Goal: Information Seeking & Learning: Learn about a topic

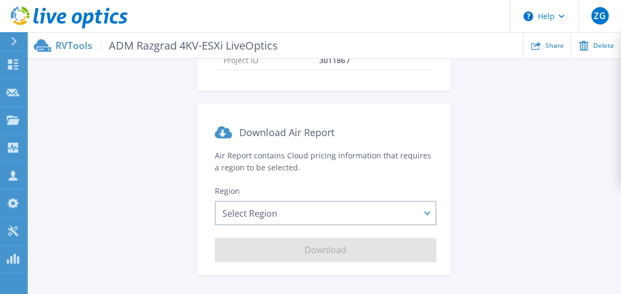
scroll to position [214, 0]
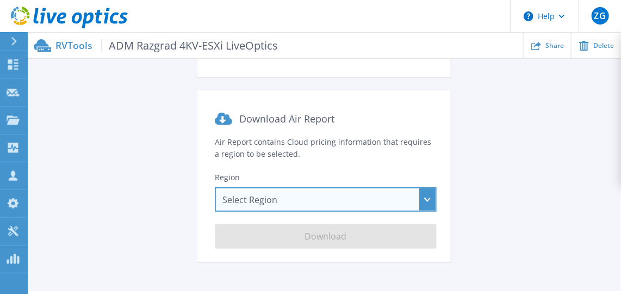
click at [286, 206] on div "Select Region Asia Pacific (Hong Kong) Asia Pacific (Mumbai) Asia Pacific (Seou…" at bounding box center [326, 199] width 222 height 24
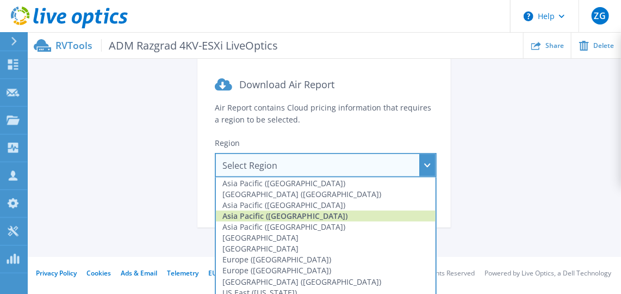
scroll to position [263, 0]
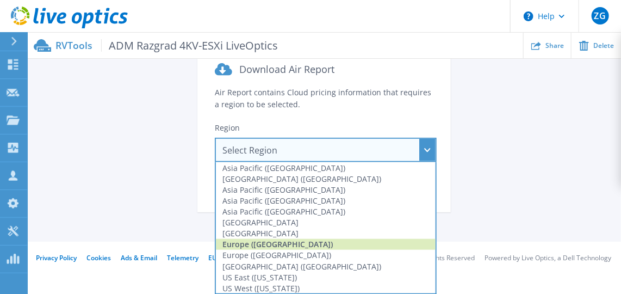
click at [245, 245] on div "Europe ([GEOGRAPHIC_DATA])" at bounding box center [326, 244] width 220 height 11
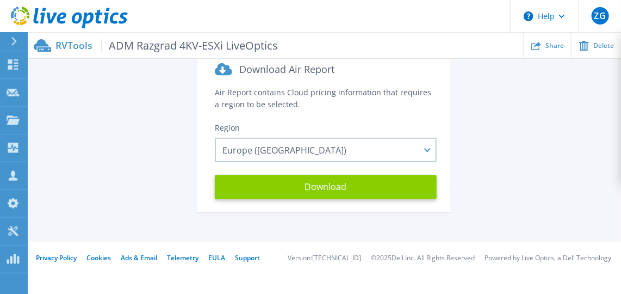
click at [306, 188] on button "Download" at bounding box center [326, 187] width 222 height 24
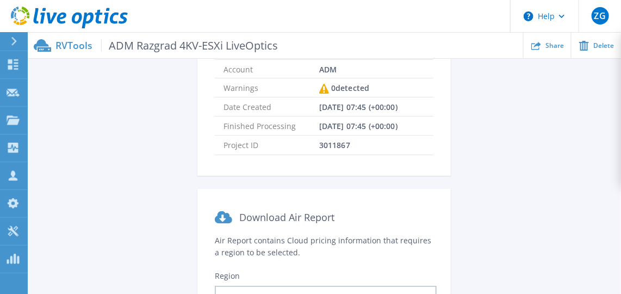
scroll to position [16, 0]
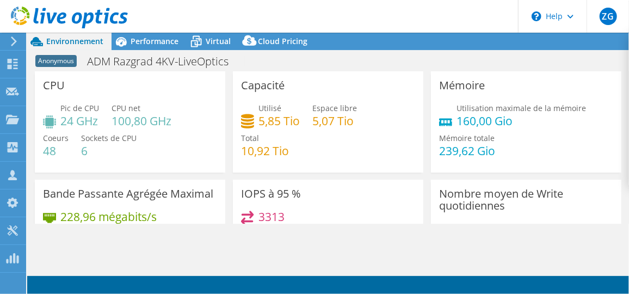
select select "USD"
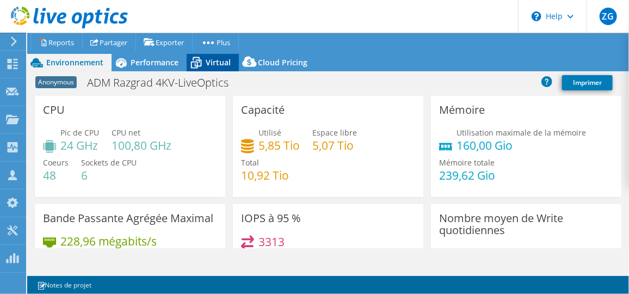
click at [200, 69] on icon at bounding box center [196, 62] width 19 height 19
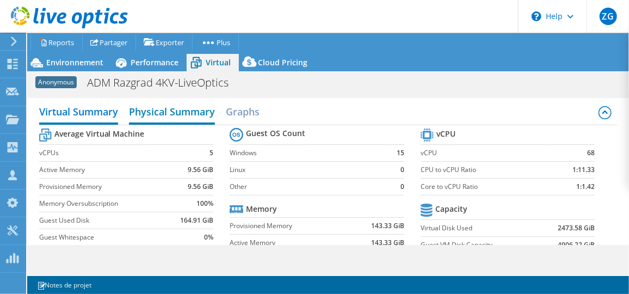
click at [169, 110] on h2 "Physical Summary" at bounding box center [172, 113] width 86 height 24
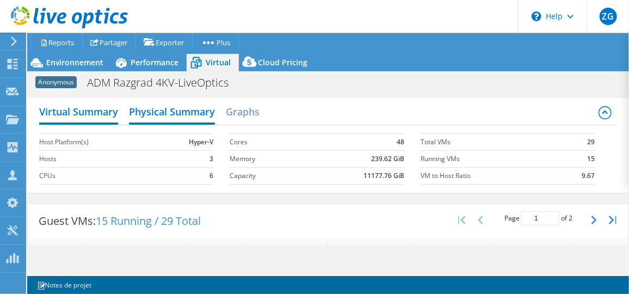
click at [95, 115] on h2 "Virtual Summary" at bounding box center [78, 113] width 79 height 24
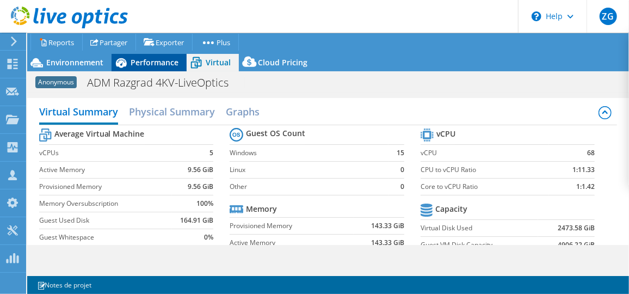
click at [156, 60] on span "Performance" at bounding box center [155, 62] width 48 height 10
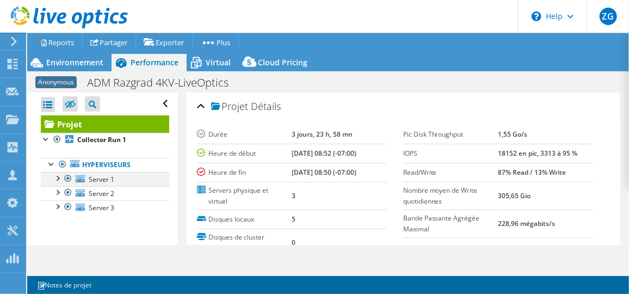
click at [55, 179] on div at bounding box center [57, 177] width 11 height 11
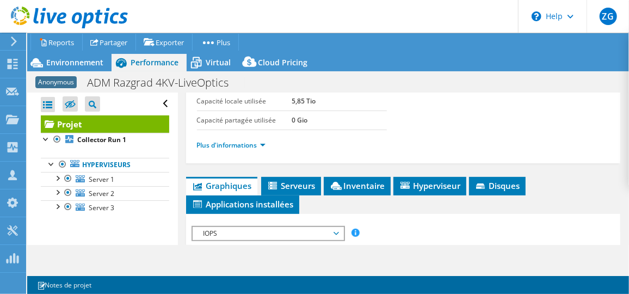
scroll to position [197, 0]
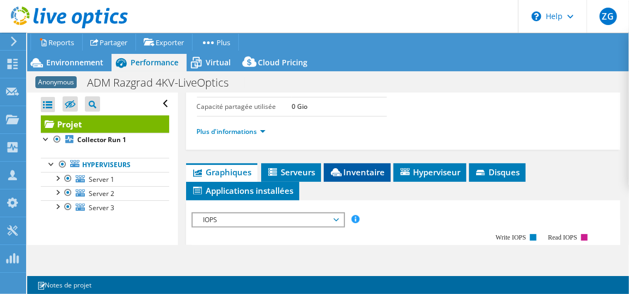
click at [348, 167] on span "Inventaire" at bounding box center [357, 171] width 56 height 11
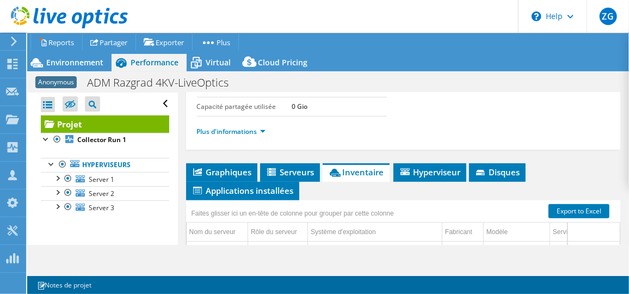
scroll to position [296, 0]
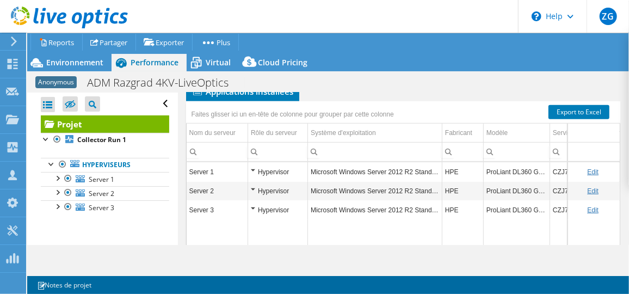
click at [545, 222] on td "Data grid" at bounding box center [516, 276] width 66 height 114
drag, startPoint x: 559, startPoint y: 133, endPoint x: 578, endPoint y: 126, distance: 20.6
drag, startPoint x: 514, startPoint y: 152, endPoint x: 605, endPoint y: 151, distance: 90.8
click at [605, 151] on div "Nom du serveur Rôle du serveur Système d'exploitation Fabricant Modèle Service …" at bounding box center [403, 142] width 435 height 38
click at [535, 166] on td "ProLiant DL360 Gen9" at bounding box center [516, 171] width 66 height 19
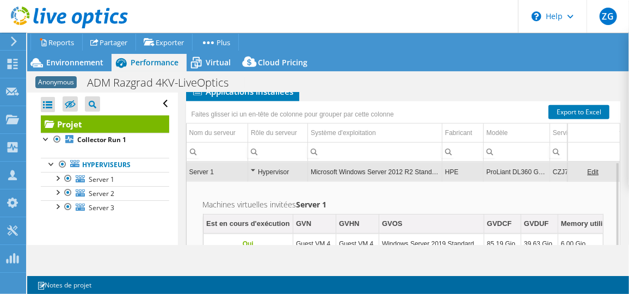
click at [515, 167] on td "ProLiant DL360 Gen9" at bounding box center [516, 171] width 66 height 19
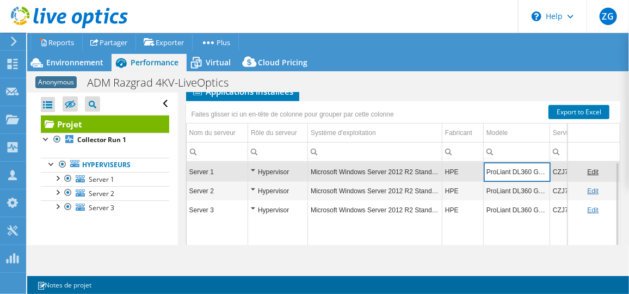
scroll to position [0, 80]
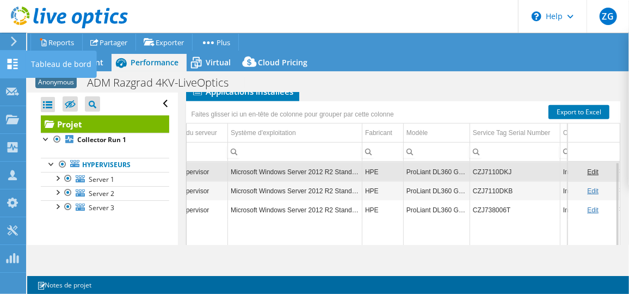
click at [8, 63] on icon at bounding box center [12, 64] width 13 height 10
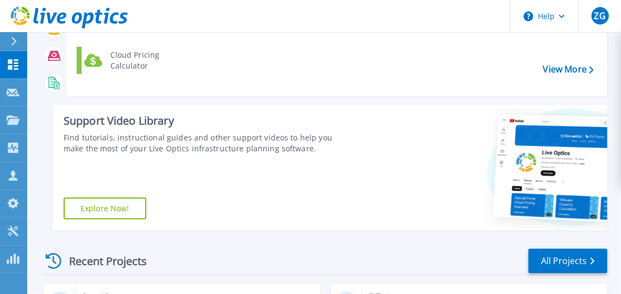
scroll to position [247, 0]
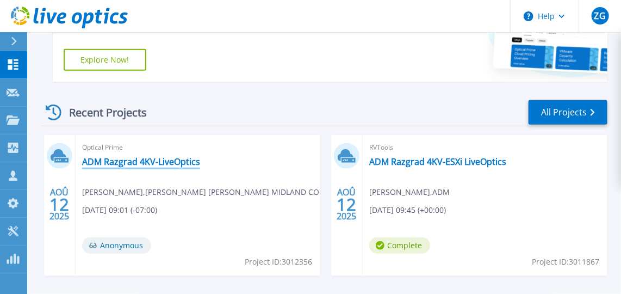
click at [157, 159] on link "ADM Razgrad 4KV-LiveOptics" at bounding box center [141, 161] width 118 height 11
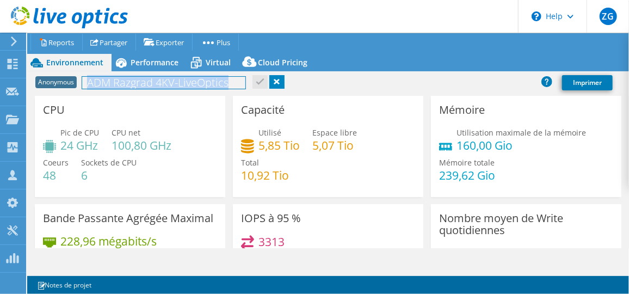
drag, startPoint x: 231, startPoint y: 84, endPoint x: 89, endPoint y: 84, distance: 141.9
click at [89, 84] on h1 "ADM Razgrad 4KV-LiveOptics" at bounding box center [163, 83] width 163 height 12
copy h1 "ADM Razgrad 4KV-LiveOptics"
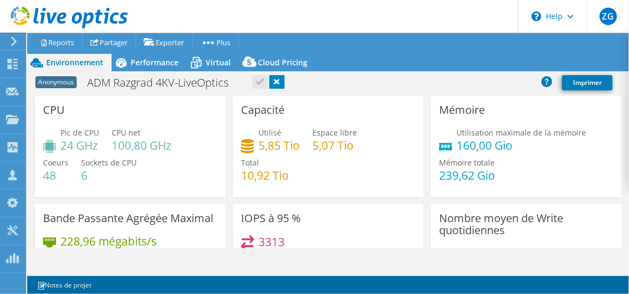
click at [188, 128] on div "Pic de CPU 24 GHz CPU net 100,80 GHz Coeurs 48 Sockets de CPU 6" at bounding box center [130, 159] width 174 height 65
click at [157, 59] on span "Performance" at bounding box center [155, 62] width 48 height 10
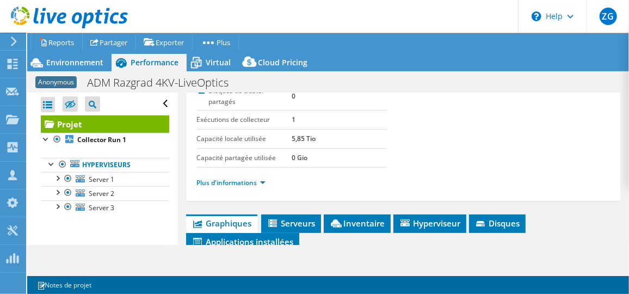
scroll to position [148, 0]
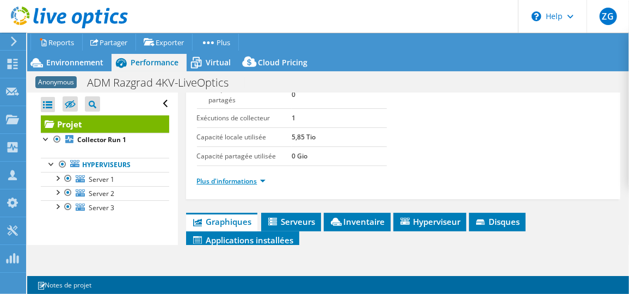
click at [259, 176] on link "Plus d'informations" at bounding box center [231, 180] width 69 height 9
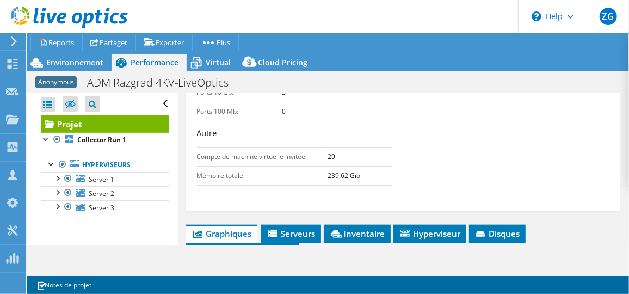
scroll to position [494, 0]
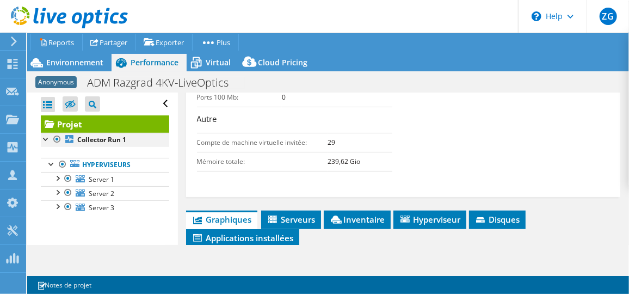
click at [47, 141] on div at bounding box center [46, 138] width 11 height 11
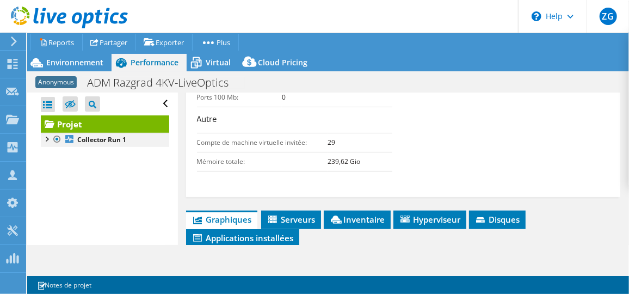
click at [47, 141] on div at bounding box center [46, 138] width 11 height 11
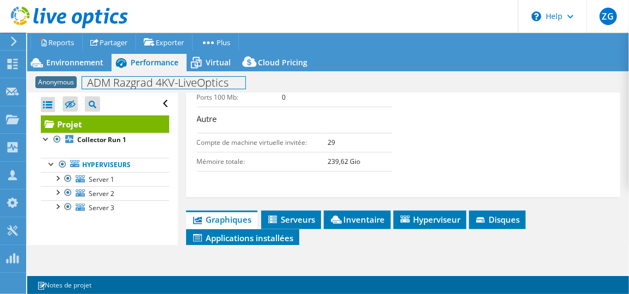
click at [207, 72] on div "Anonymous ADM Razgrad 4KV-LiveOptics Imprimer" at bounding box center [327, 81] width 601 height 21
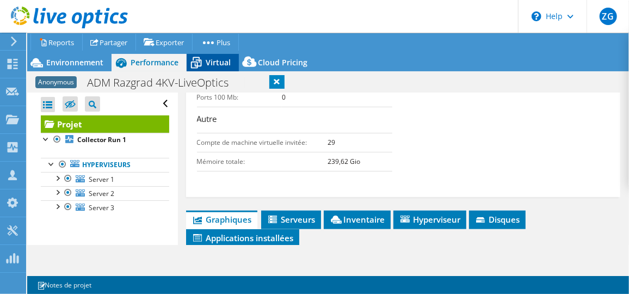
click at [213, 64] on span "Virtual" at bounding box center [218, 62] width 25 height 10
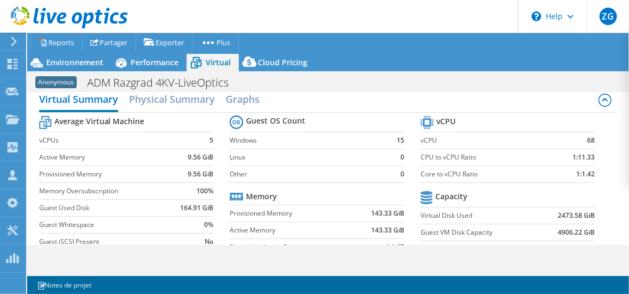
scroll to position [0, 0]
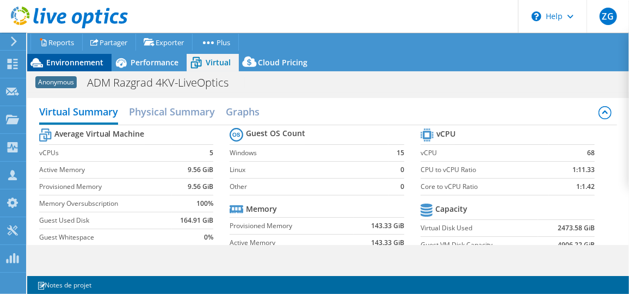
click at [100, 68] on div "Environnement" at bounding box center [69, 62] width 84 height 17
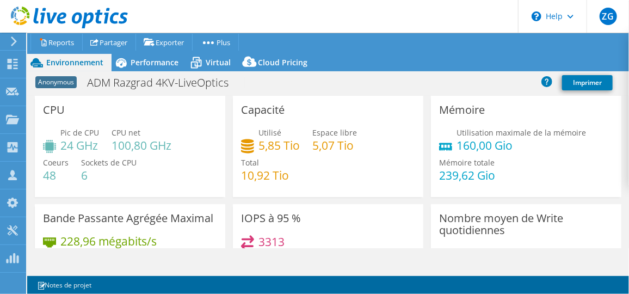
click at [48, 176] on h4 "48" at bounding box center [56, 175] width 26 height 12
click at [88, 174] on h4 "6" at bounding box center [108, 175] width 55 height 12
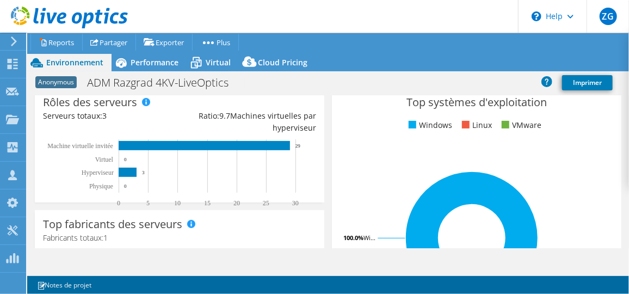
scroll to position [197, 0]
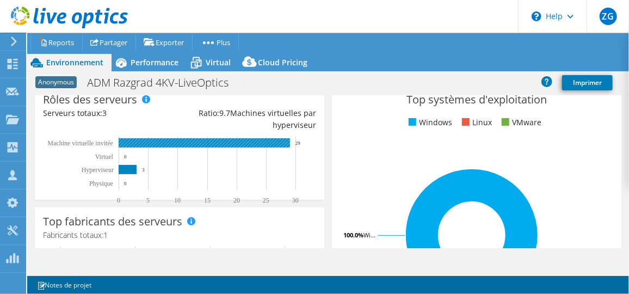
click at [181, 141] on rect at bounding box center [204, 142] width 171 height 9
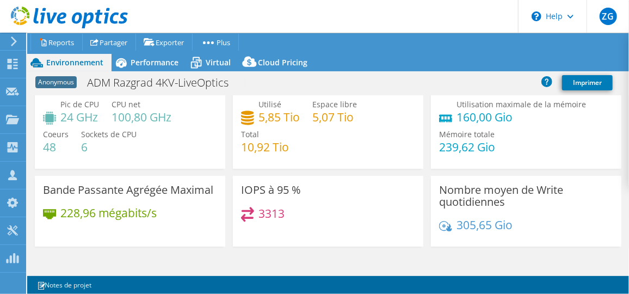
scroll to position [0, 0]
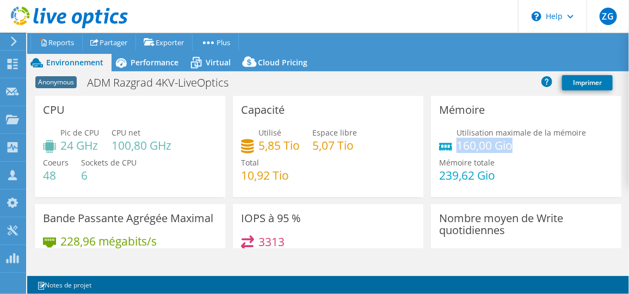
drag, startPoint x: 513, startPoint y: 141, endPoint x: 453, endPoint y: 144, distance: 60.4
click at [456, 144] on h4 "160,00 Gio" at bounding box center [520, 145] width 129 height 12
click at [75, 148] on h4 "24 GHz" at bounding box center [79, 145] width 39 height 12
click at [48, 146] on icon at bounding box center [49, 146] width 13 height 13
drag, startPoint x: 66, startPoint y: 143, endPoint x: 73, endPoint y: 142, distance: 7.7
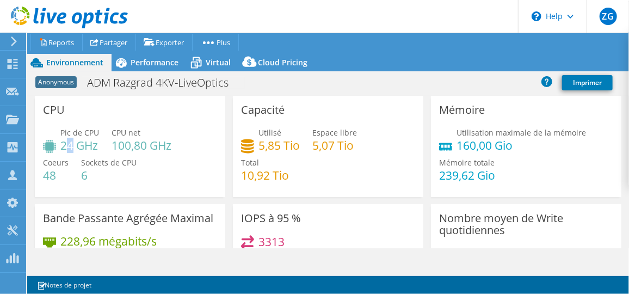
click at [73, 142] on h4 "24 GHz" at bounding box center [79, 145] width 39 height 12
click at [77, 144] on h4 "24 GHz" at bounding box center [79, 145] width 39 height 12
click at [96, 143] on h4 "24 GHz" at bounding box center [79, 145] width 39 height 12
click at [154, 61] on span "Performance" at bounding box center [155, 62] width 48 height 10
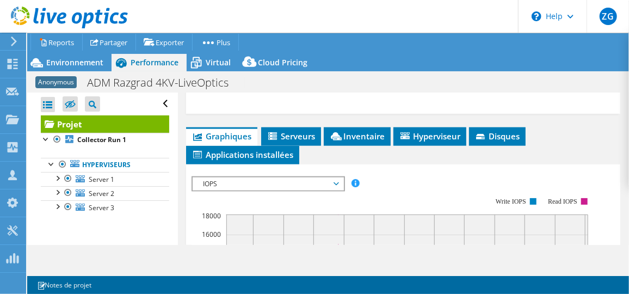
scroll to position [593, 0]
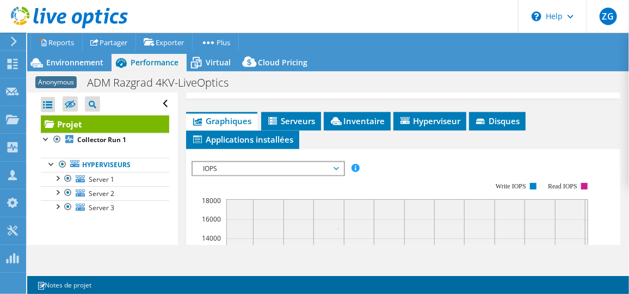
click at [210, 126] on span "Graphiques" at bounding box center [221, 120] width 60 height 11
click at [271, 131] on li "Serveurs" at bounding box center [291, 121] width 60 height 18
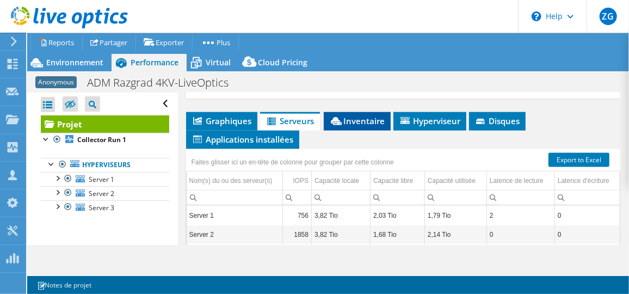
click at [369, 131] on li "Inventaire" at bounding box center [357, 121] width 67 height 18
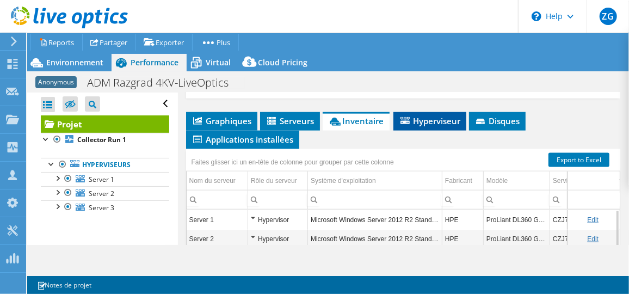
click at [430, 126] on span "Hyperviseur" at bounding box center [430, 120] width 62 height 11
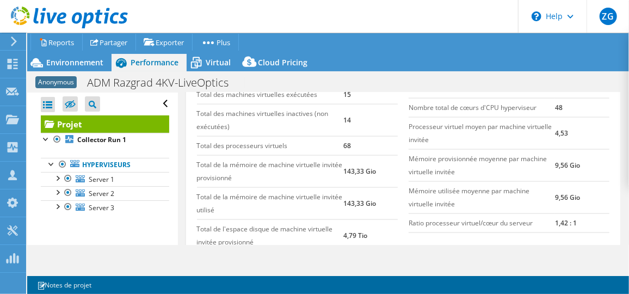
scroll to position [642, 0]
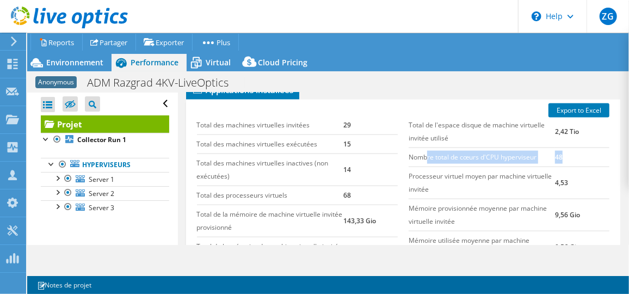
drag, startPoint x: 422, startPoint y: 177, endPoint x: 567, endPoint y: 176, distance: 144.7
click at [567, 166] on tr "Nombre total de cœurs d'CPU hyperviseur 48" at bounding box center [508, 156] width 201 height 19
click at [567, 166] on td "48" at bounding box center [582, 156] width 54 height 19
click at [545, 166] on td "Nombre total de cœurs d'CPU hyperviseur" at bounding box center [481, 156] width 146 height 19
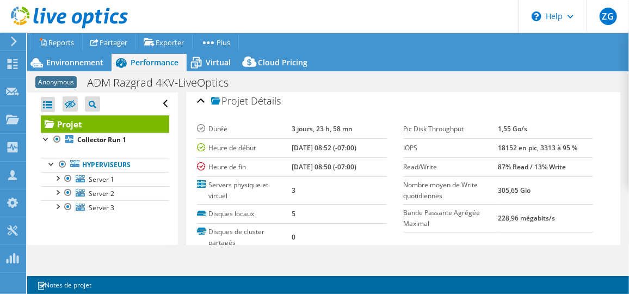
scroll to position [0, 0]
